Goal: Navigation & Orientation: Find specific page/section

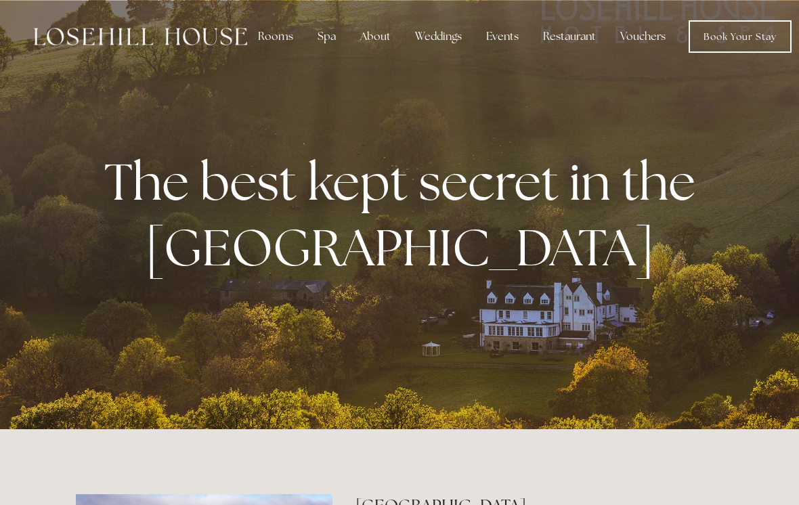
click at [321, 51] on nav "Rooms Rooms Your Stay Book a stay Offers Spa Spa" at bounding box center [519, 36] width 544 height 32
click at [318, 40] on div "Spa" at bounding box center [327, 36] width 40 height 27
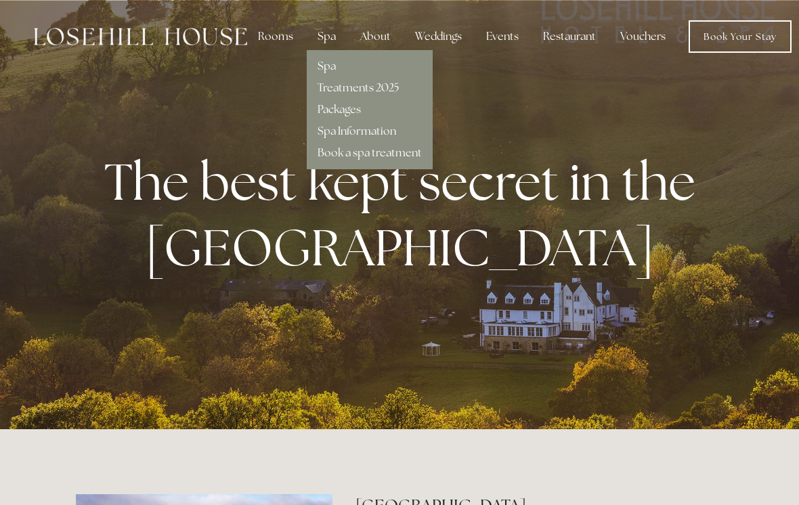
click at [395, 69] on div "Spa" at bounding box center [370, 61] width 104 height 22
click at [318, 76] on div "Treatments 2025" at bounding box center [370, 83] width 104 height 22
click at [385, 91] on link "Treatments 2025" at bounding box center [358, 88] width 81 height 14
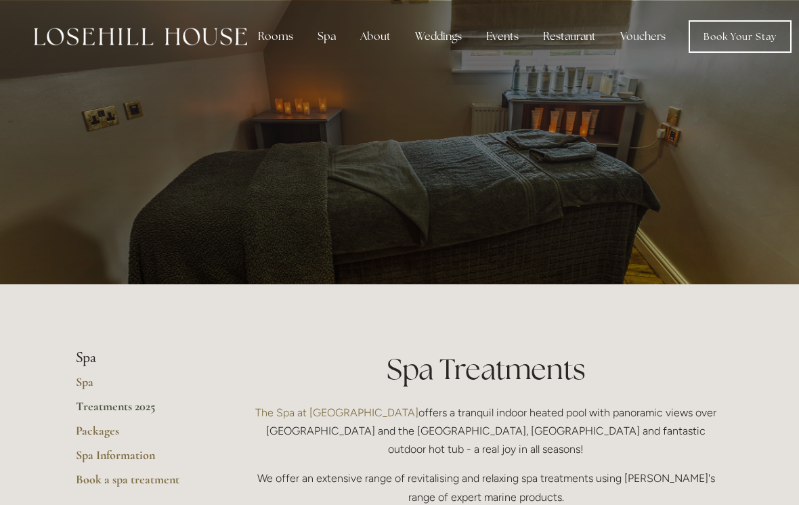
click at [279, 42] on div "Rooms" at bounding box center [275, 36] width 57 height 27
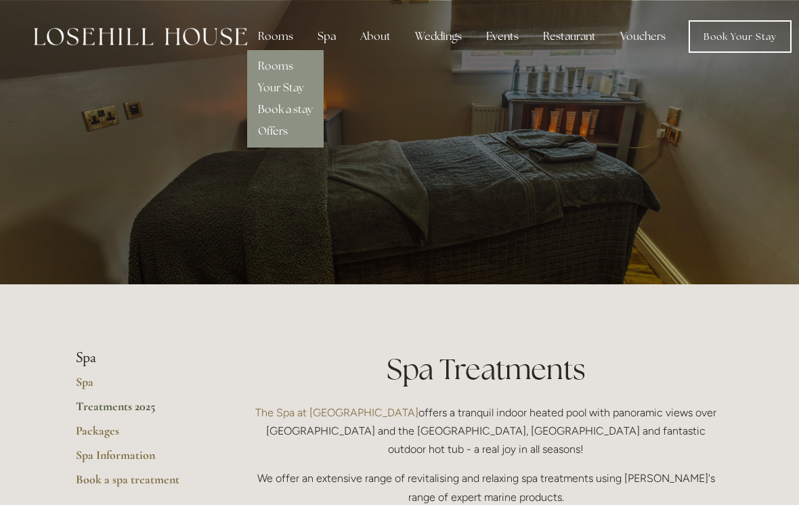
click at [318, 42] on div "Spa" at bounding box center [327, 36] width 40 height 27
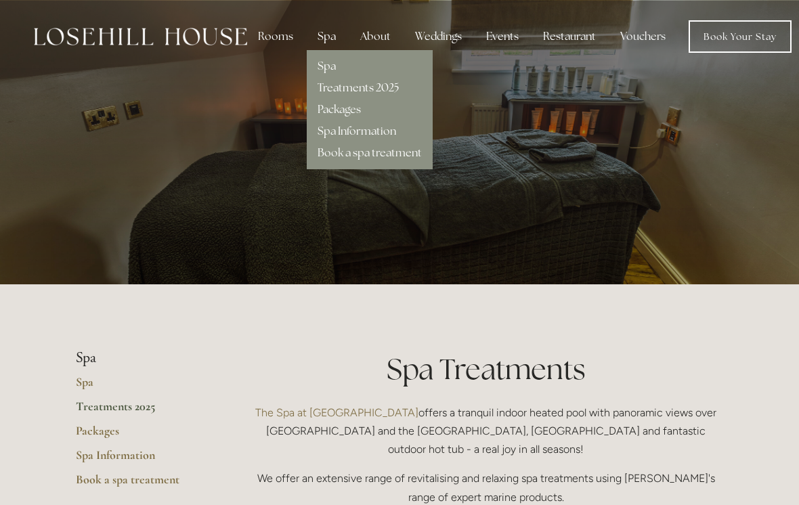
click at [323, 116] on link "Packages" at bounding box center [339, 109] width 43 height 14
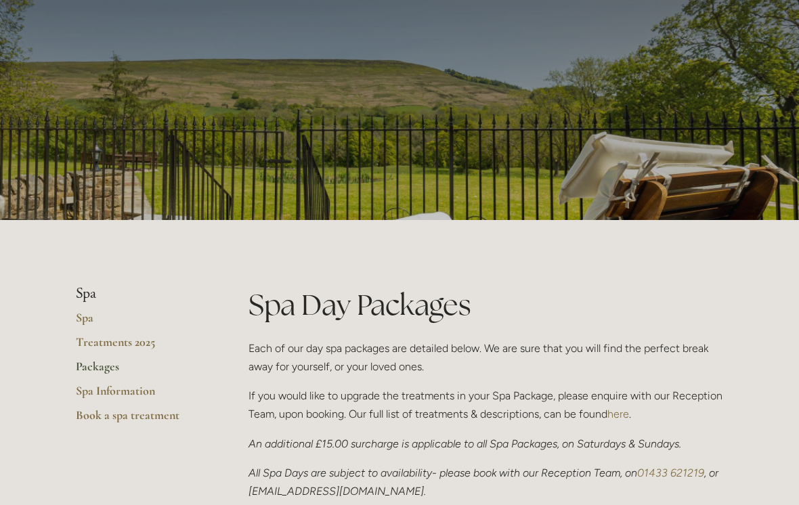
scroll to position [66, 0]
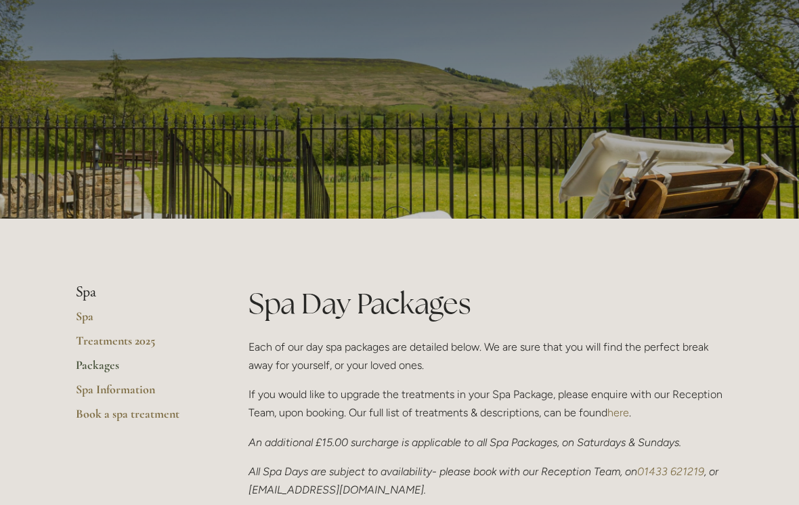
click at [77, 301] on li "Spa" at bounding box center [140, 293] width 129 height 18
click at [81, 318] on link "Spa" at bounding box center [140, 321] width 129 height 24
